Goal: Transaction & Acquisition: Purchase product/service

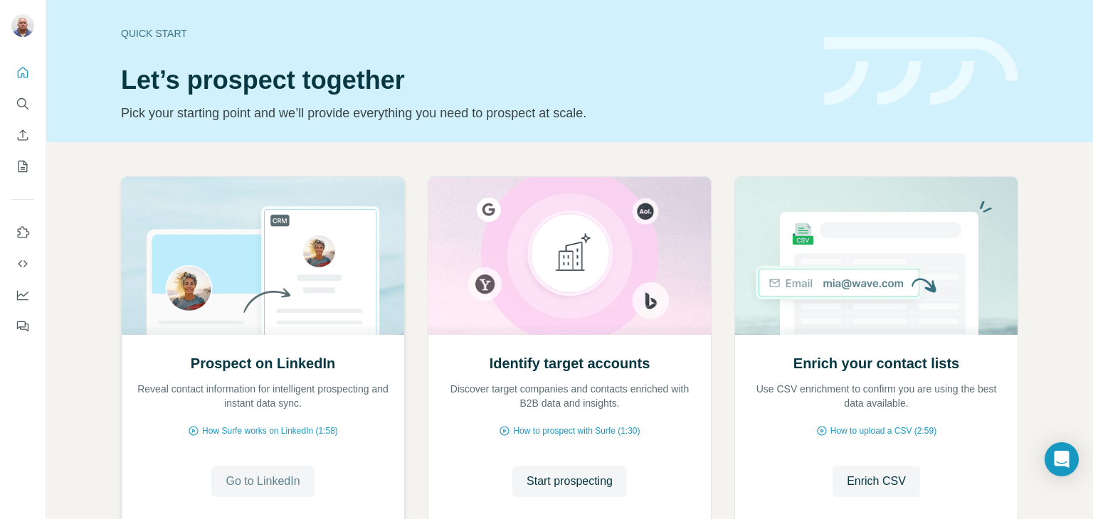
click at [276, 480] on span "Go to LinkedIn" at bounding box center [263, 481] width 74 height 17
click at [24, 72] on icon "Quick start" at bounding box center [23, 72] width 14 height 14
drag, startPoint x: 14, startPoint y: 232, endPoint x: 0, endPoint y: 268, distance: 39.0
click at [0, 268] on div at bounding box center [23, 195] width 46 height 288
click at [26, 233] on icon "Use Surfe on LinkedIn" at bounding box center [23, 233] width 14 height 14
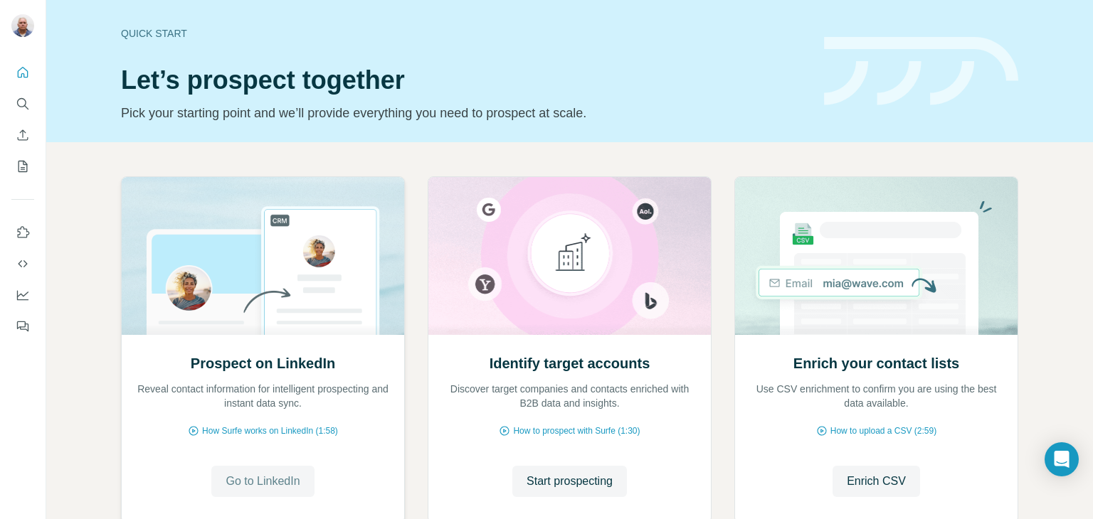
click at [258, 478] on span "Go to LinkedIn" at bounding box center [263, 481] width 74 height 17
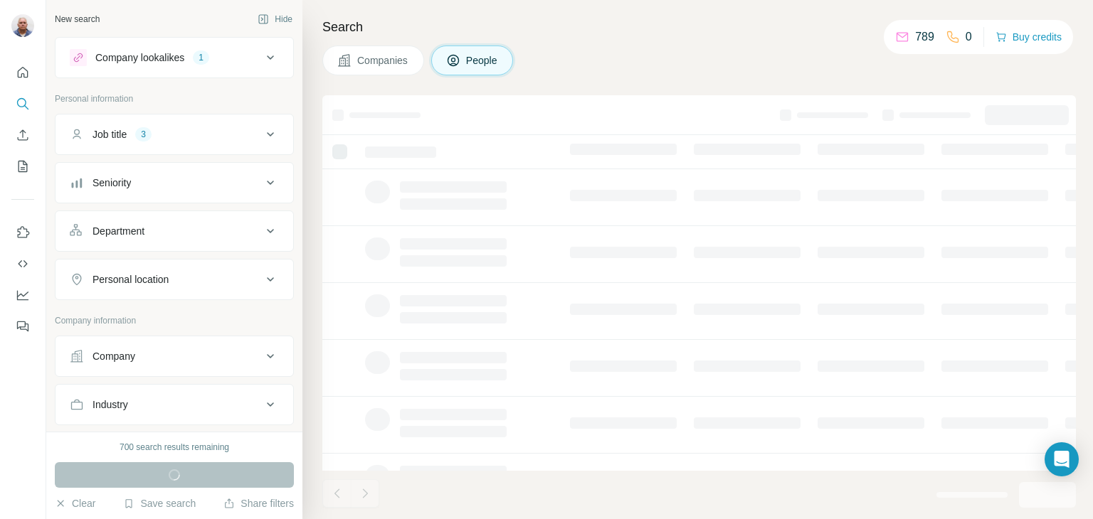
click at [267, 354] on icon at bounding box center [270, 356] width 7 height 4
click at [191, 418] on input "text" at bounding box center [174, 419] width 209 height 26
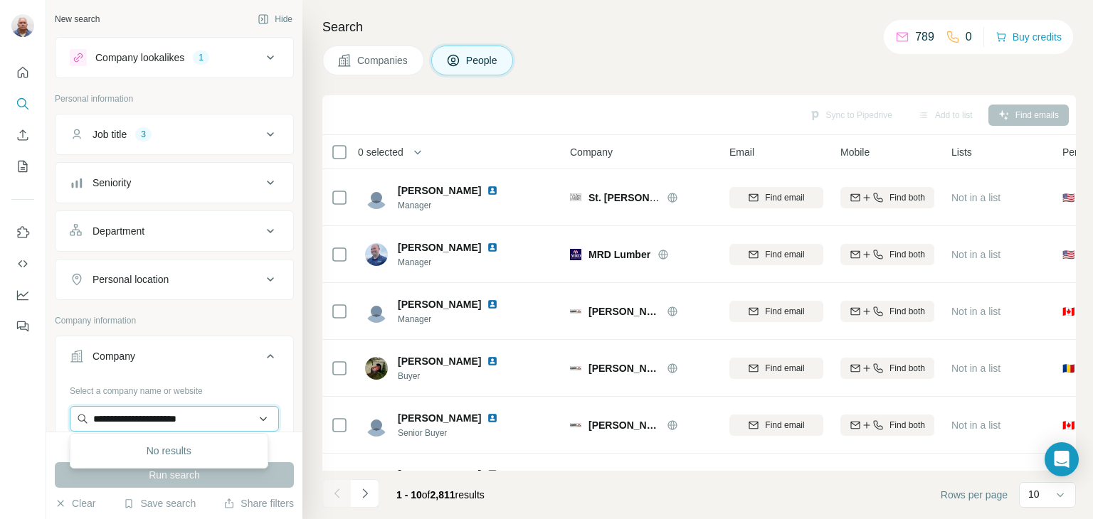
click at [204, 418] on input "**********" at bounding box center [174, 419] width 209 height 26
type input "**********"
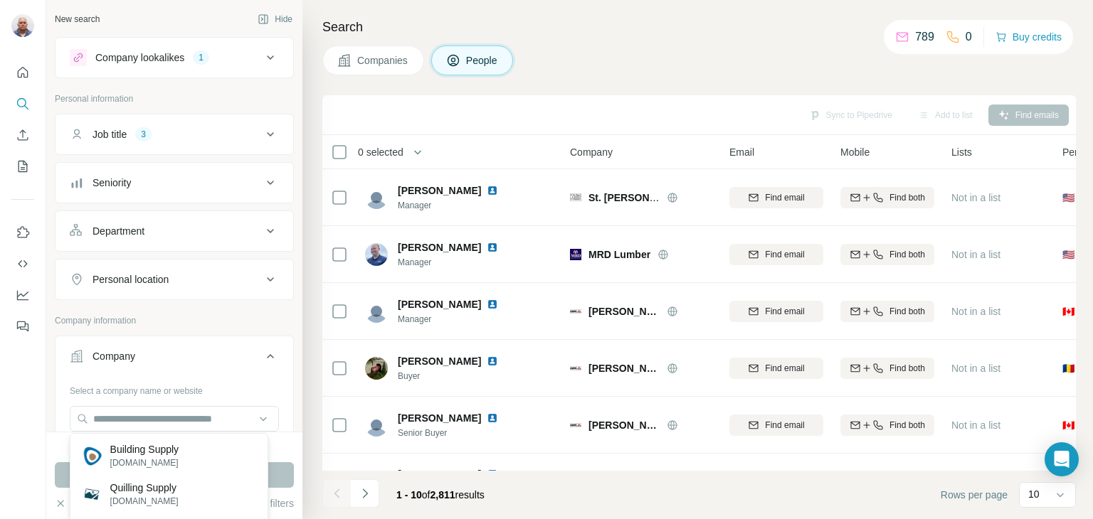
click at [248, 391] on div "Select a company name or website" at bounding box center [174, 388] width 209 height 19
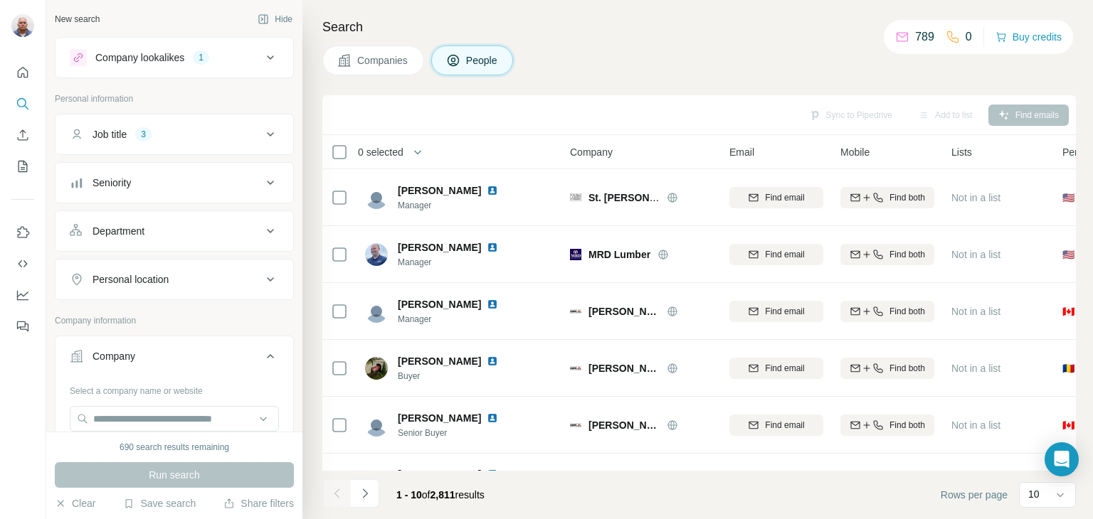
click at [262, 63] on icon at bounding box center [270, 57] width 17 height 17
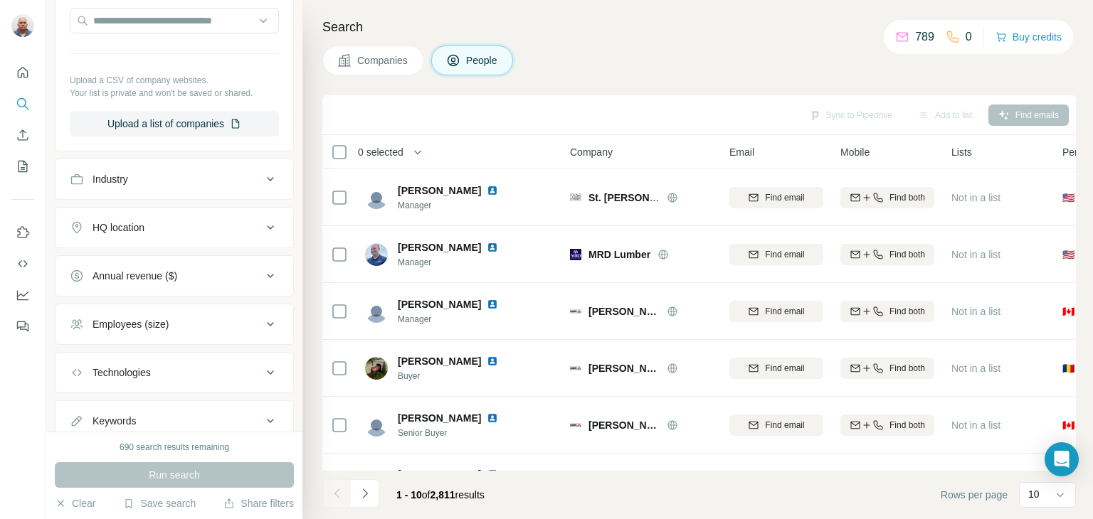
scroll to position [566, 0]
click at [262, 223] on icon at bounding box center [270, 226] width 17 height 17
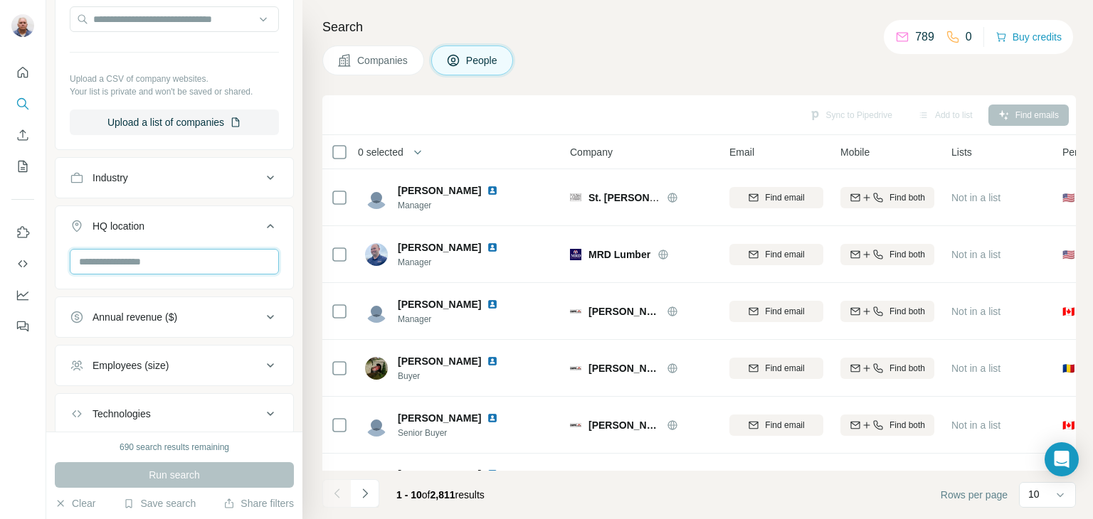
click at [112, 254] on input "text" at bounding box center [174, 262] width 209 height 26
type input "**********"
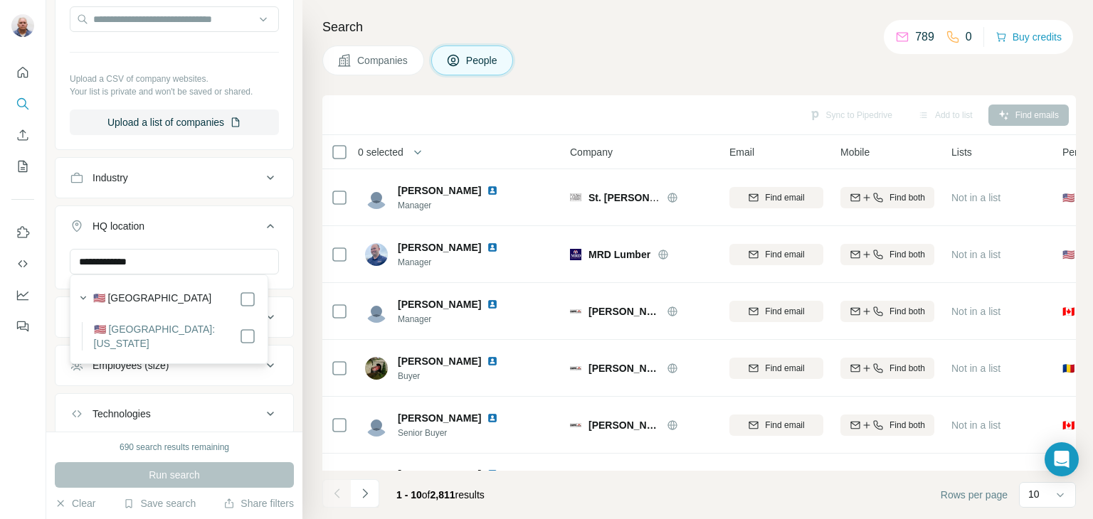
click at [152, 339] on label "🇺🇸 United States: Massachusetts" at bounding box center [166, 336] width 145 height 28
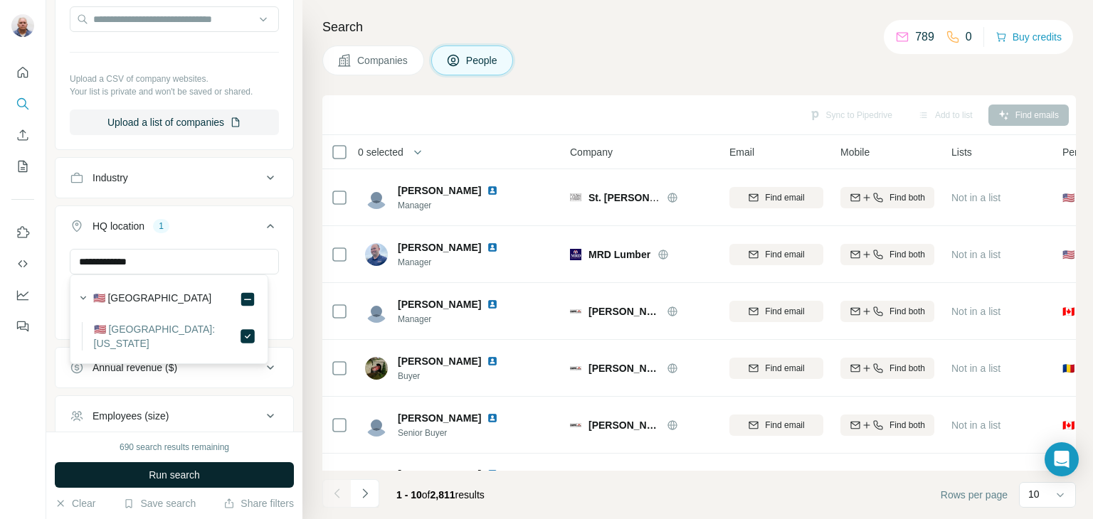
click at [173, 475] on span "Run search" at bounding box center [174, 475] width 51 height 14
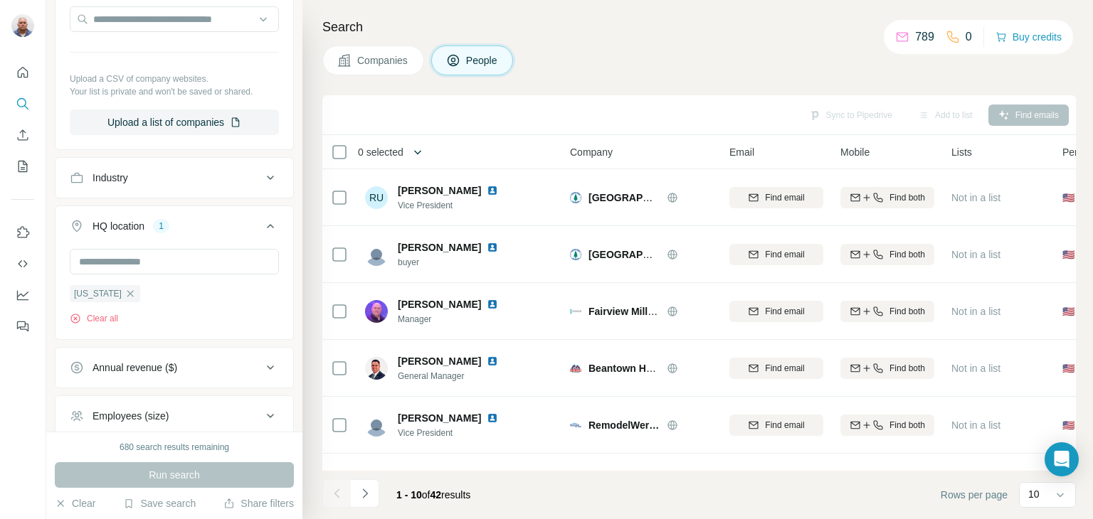
click at [419, 150] on icon "button" at bounding box center [417, 152] width 7 height 4
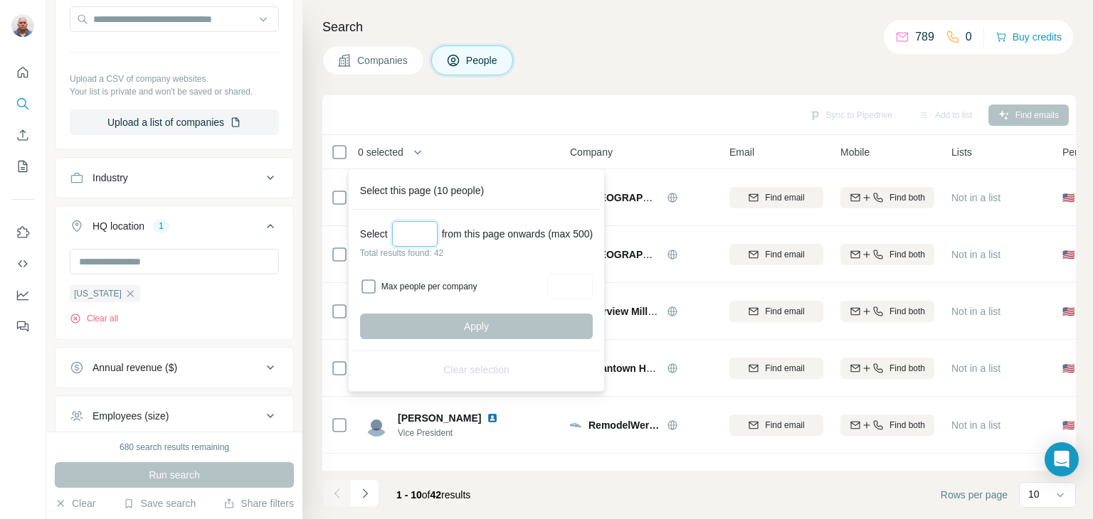
click at [416, 237] on input "Select a number (up to 500)" at bounding box center [415, 234] width 46 height 26
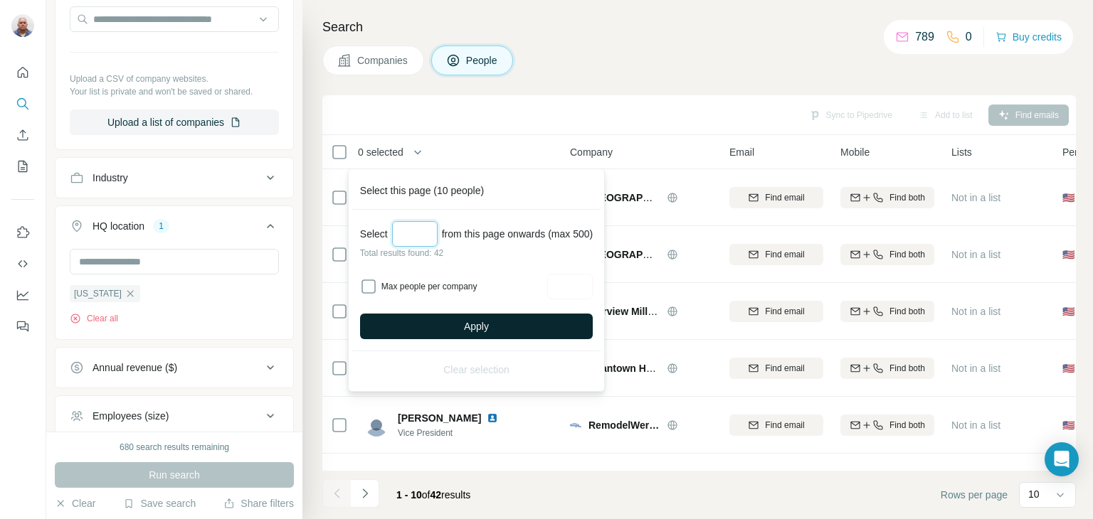
type input "**"
click at [483, 320] on span "Apply" at bounding box center [476, 326] width 25 height 14
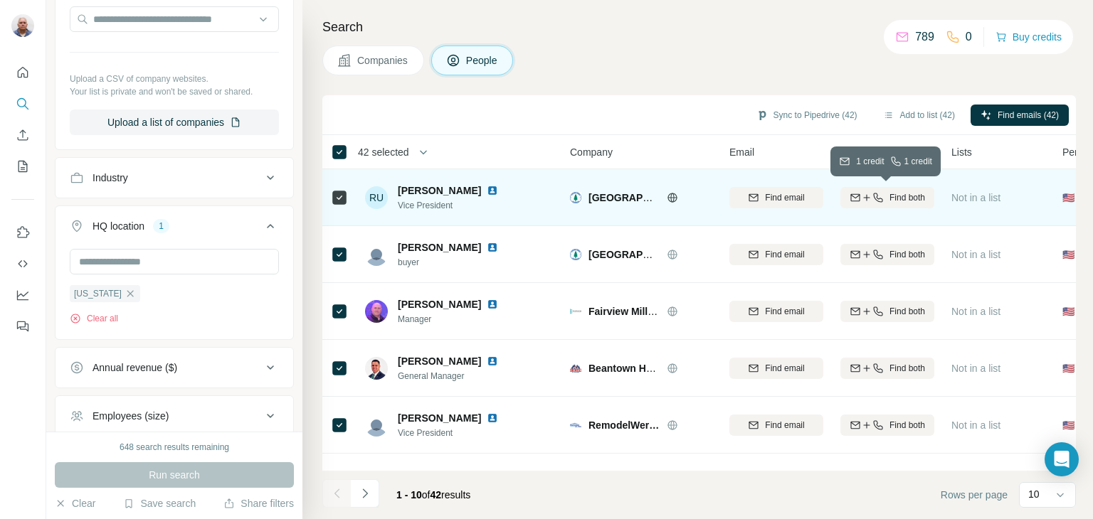
click at [916, 199] on span "Find both" at bounding box center [907, 197] width 36 height 13
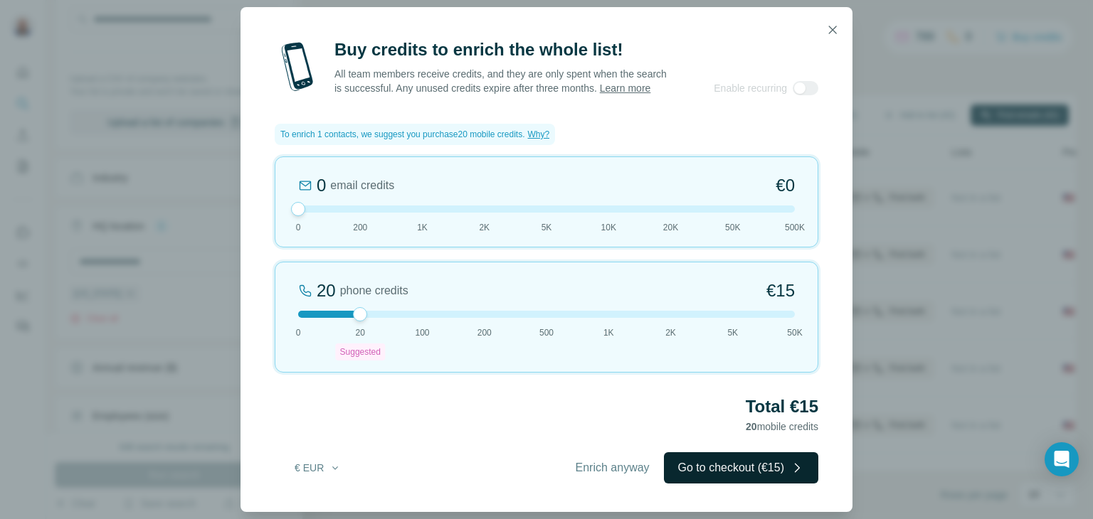
click at [757, 476] on button "Go to checkout (€15)" at bounding box center [741, 468] width 154 height 31
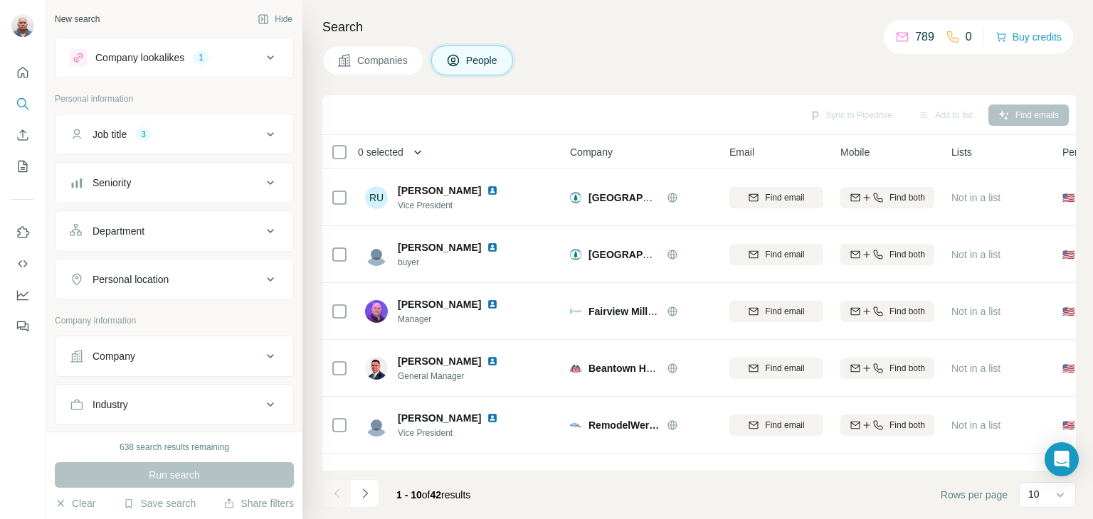
click at [425, 146] on icon "button" at bounding box center [418, 152] width 14 height 14
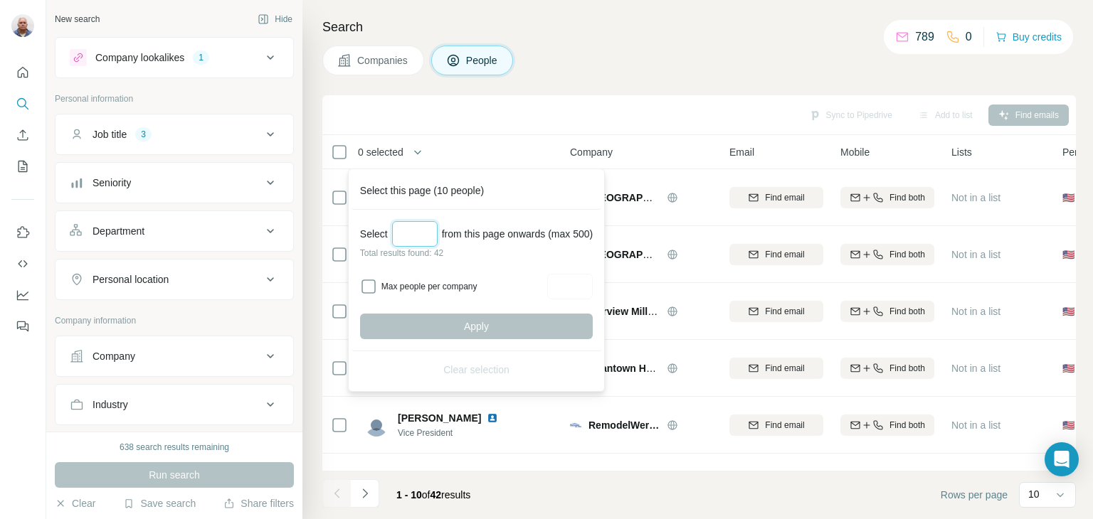
click at [411, 235] on input "Select a number (up to 500)" at bounding box center [415, 234] width 46 height 26
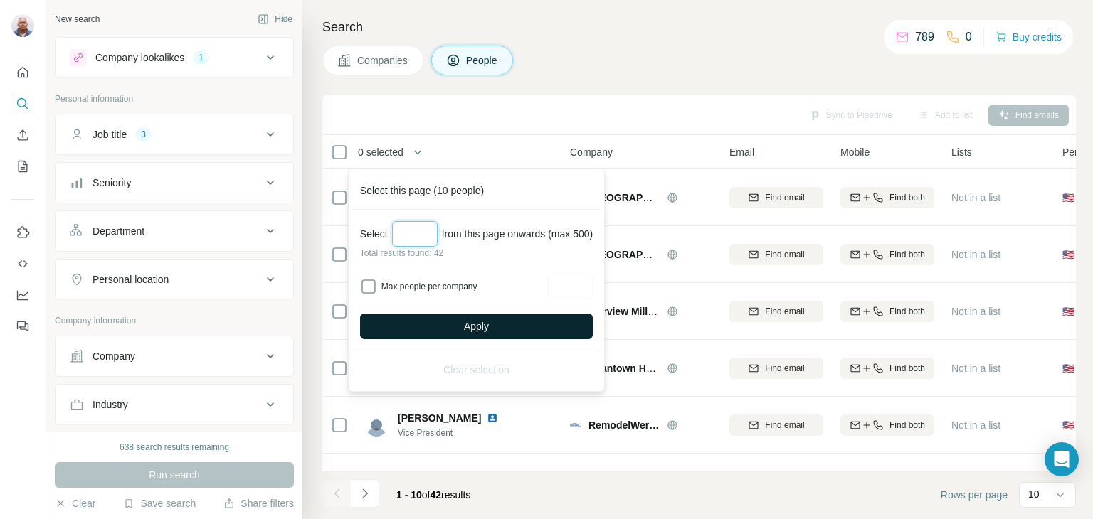
type input "**"
click at [489, 322] on span "Apply" at bounding box center [476, 326] width 25 height 14
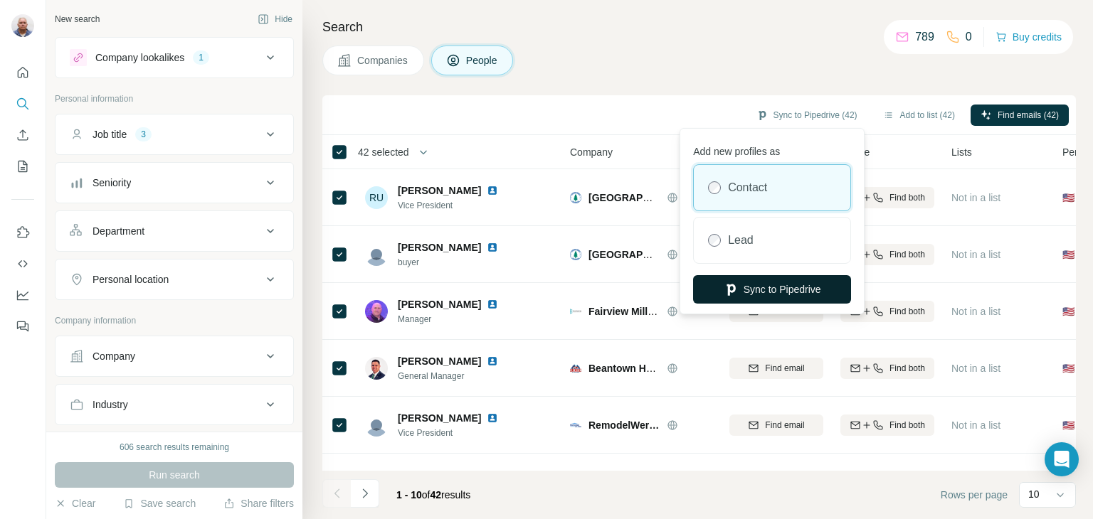
click at [780, 294] on button "Sync to Pipedrive" at bounding box center [772, 289] width 158 height 28
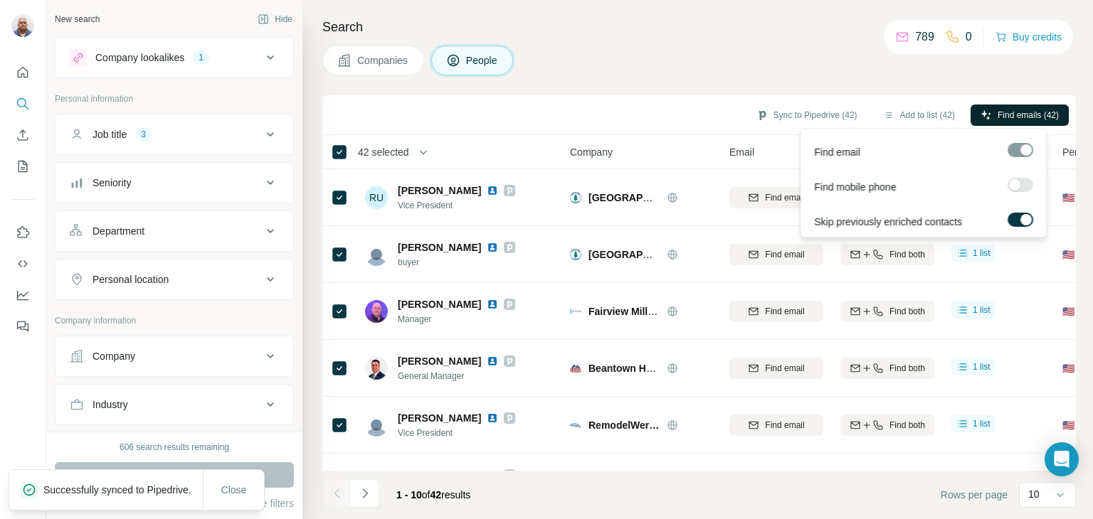
click at [1019, 111] on span "Find emails (42)" at bounding box center [1028, 115] width 61 height 13
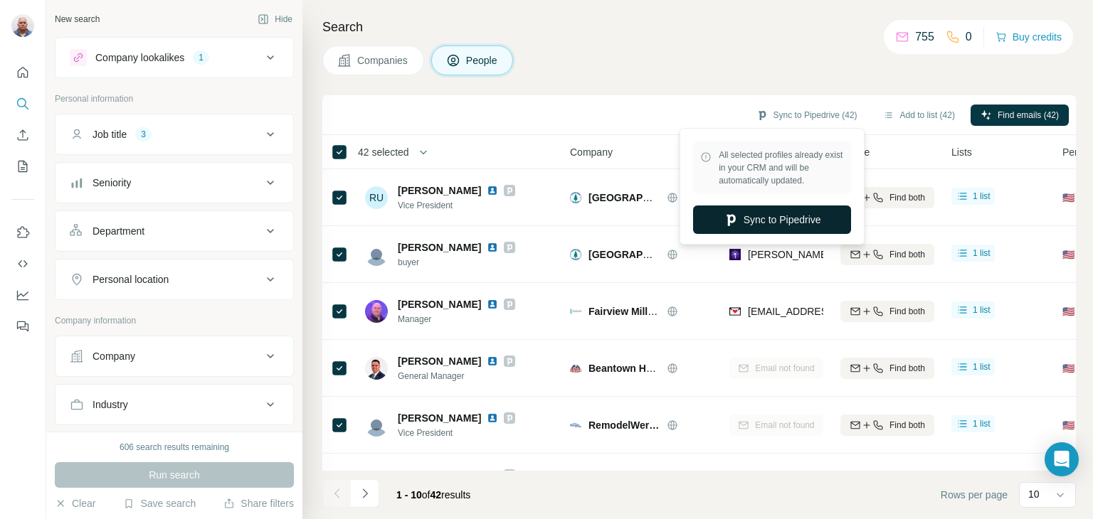
click at [806, 223] on button "Sync to Pipedrive" at bounding box center [772, 220] width 158 height 28
